Goal: Task Accomplishment & Management: Manage account settings

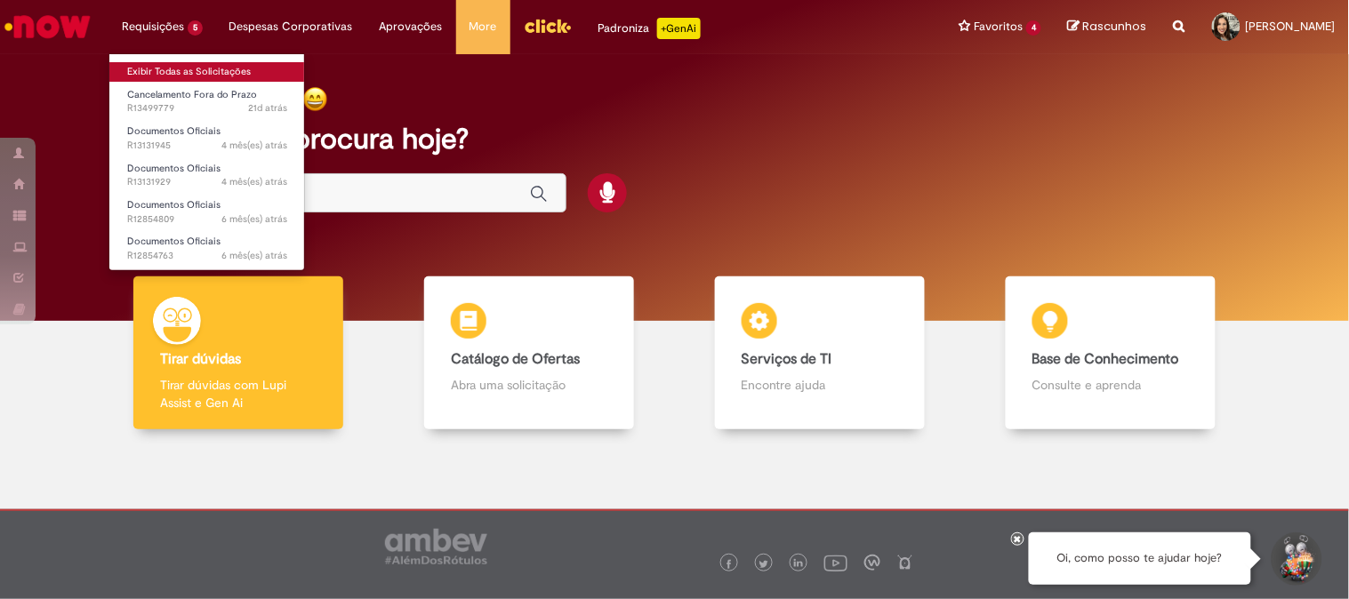
click at [172, 68] on link "Exibir Todas as Solicitações" at bounding box center [207, 72] width 196 height 20
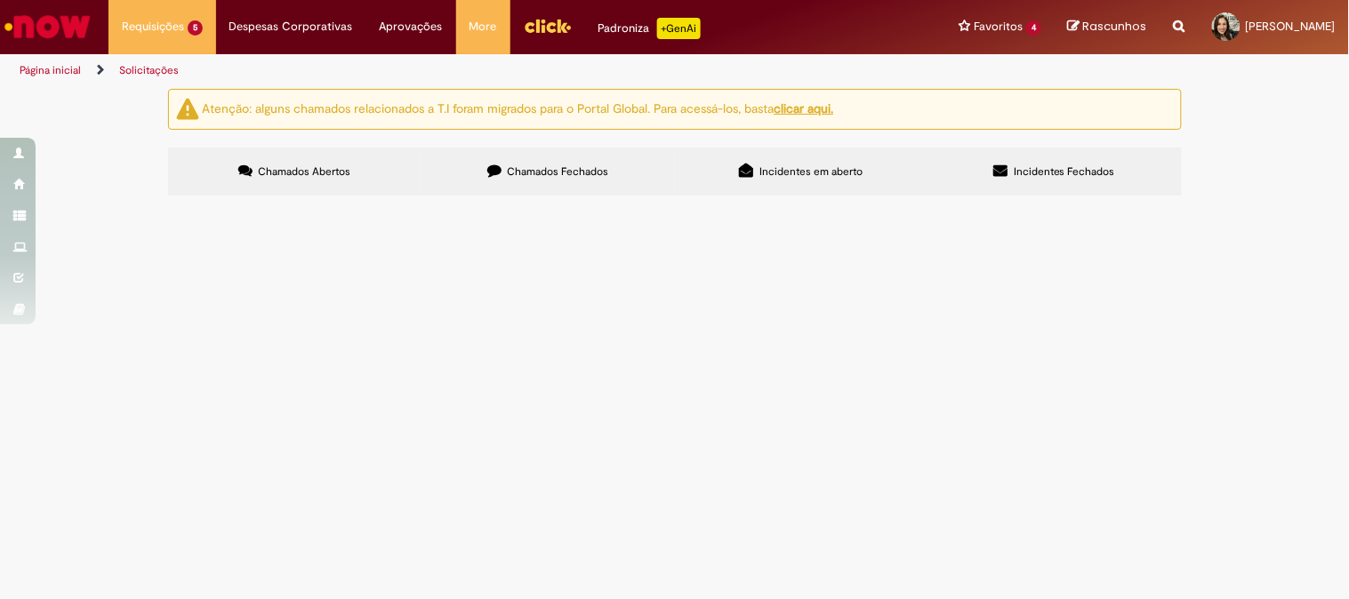
click at [56, 14] on img "Ir para a Homepage" at bounding box center [48, 27] width 92 height 36
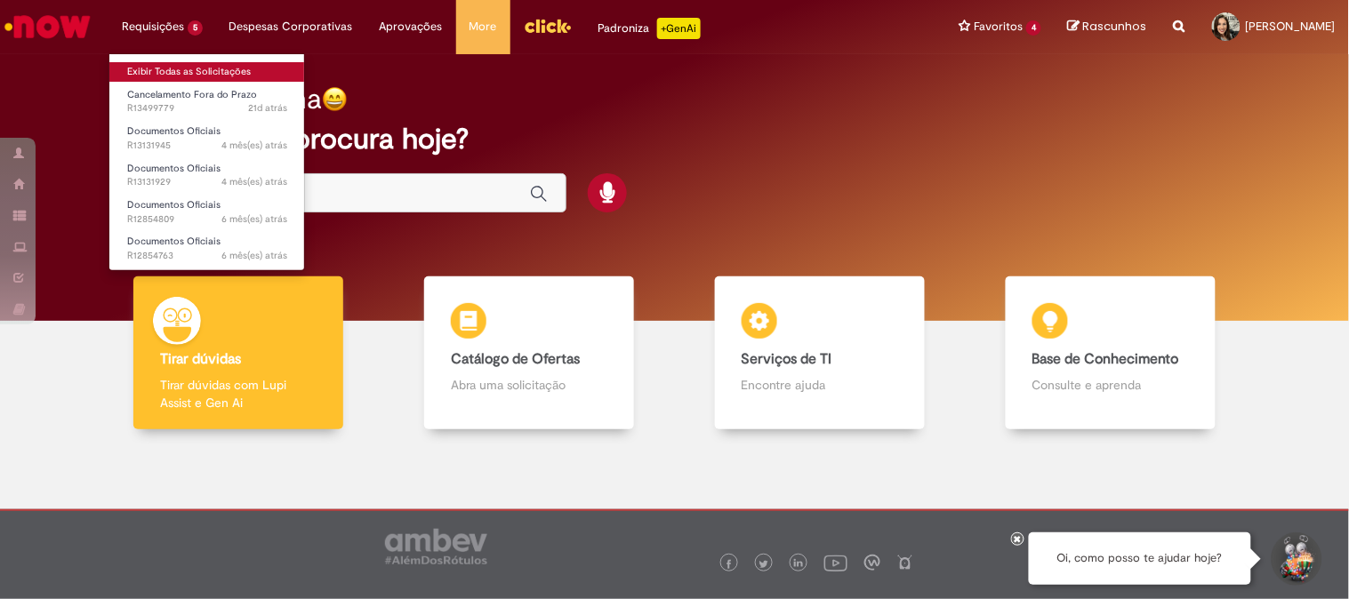
click at [197, 62] on link "Exibir Todas as Solicitações" at bounding box center [207, 72] width 196 height 20
